Goal: Information Seeking & Learning: Check status

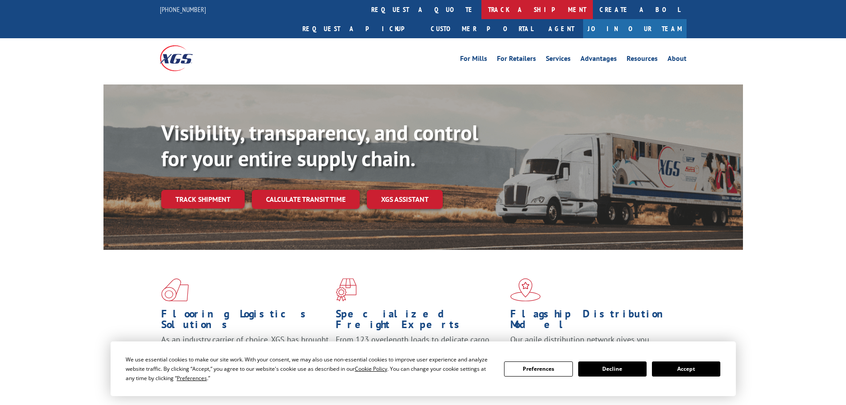
click at [482, 12] on link "track a shipment" at bounding box center [538, 9] width 112 height 19
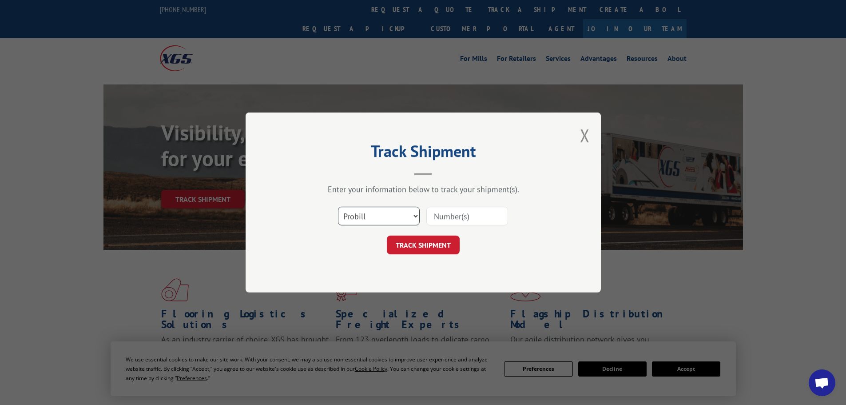
click at [380, 219] on select "Select category... Probill BOL PO" at bounding box center [379, 216] width 82 height 19
select select "bol"
click at [338, 207] on select "Select category... Probill BOL PO" at bounding box center [379, 216] width 82 height 19
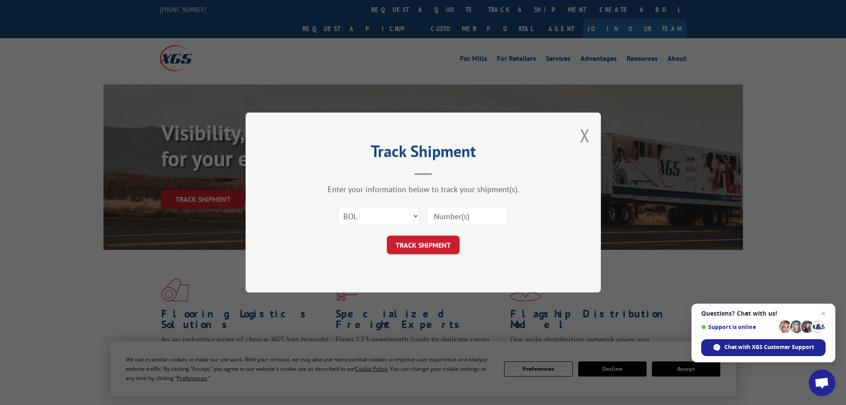
click at [435, 216] on input at bounding box center [468, 216] width 82 height 19
paste input "6045192"
type input "6045192"
click at [415, 245] on button "TRACK SHIPMENT" at bounding box center [423, 244] width 73 height 19
